Goal: Task Accomplishment & Management: Manage account settings

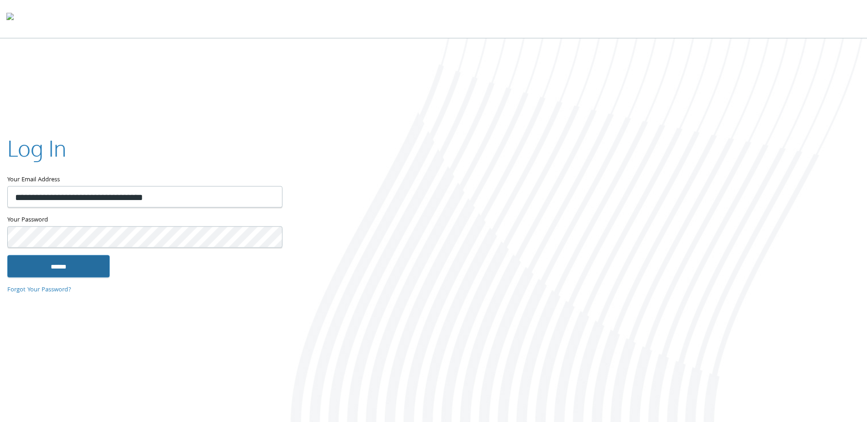
click at [77, 265] on input "******" at bounding box center [58, 266] width 102 height 22
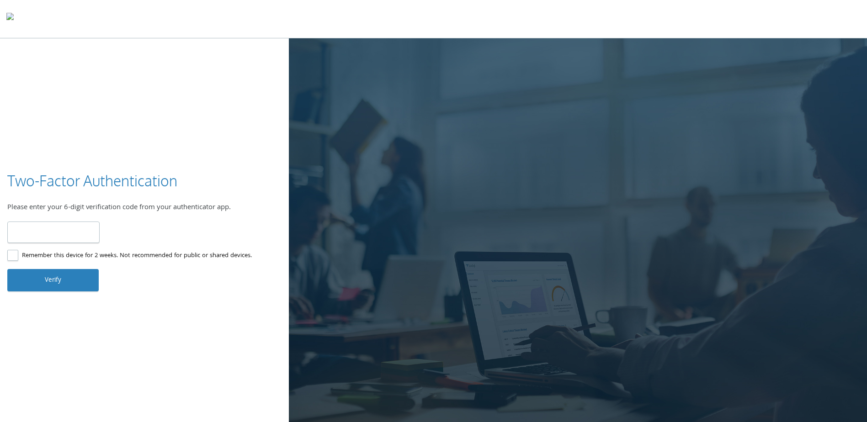
click at [66, 226] on input "number" at bounding box center [53, 232] width 92 height 21
type input "******"
click at [62, 279] on button "Verify" at bounding box center [52, 280] width 91 height 22
